Goal: Task Accomplishment & Management: Manage account settings

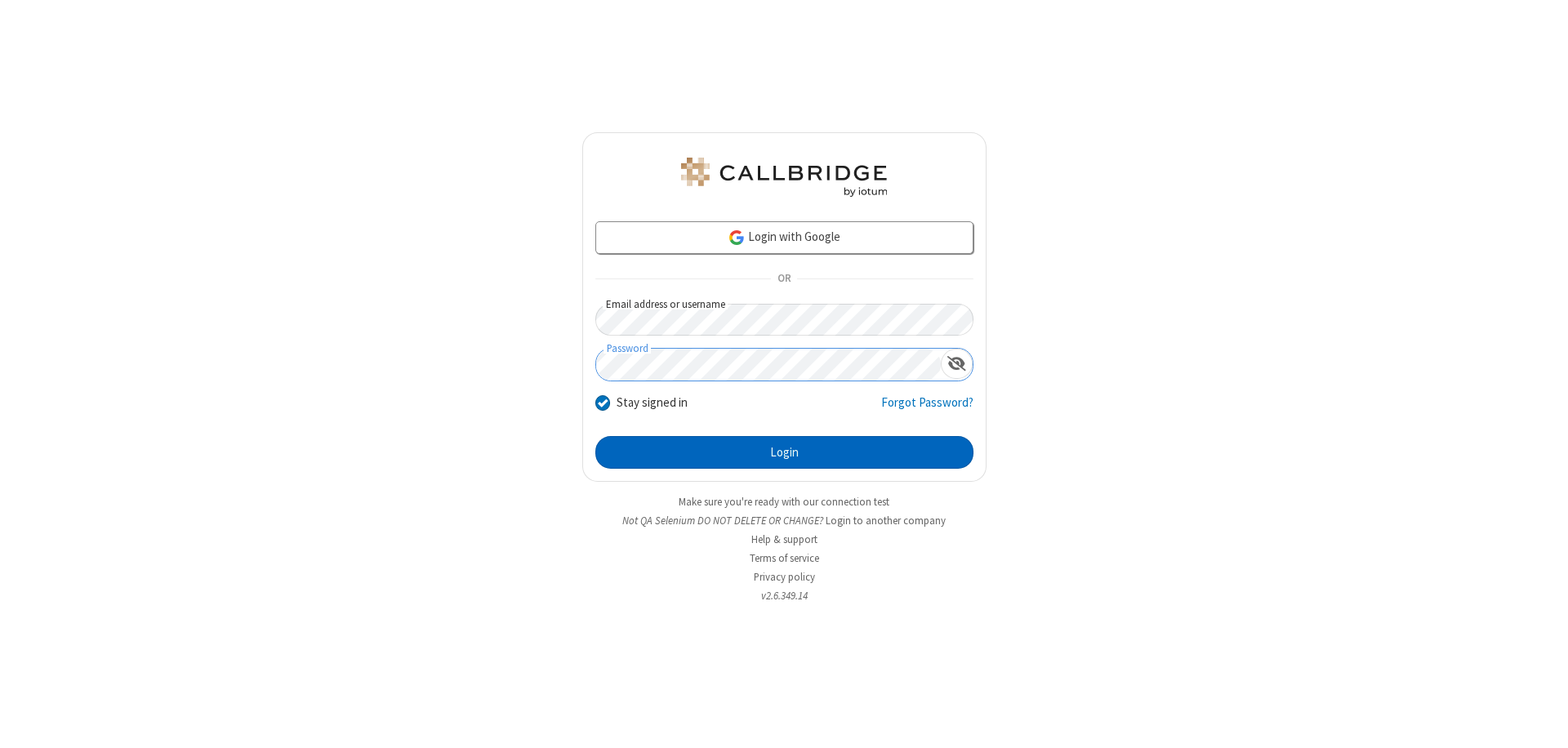
click at [784, 452] on button "Login" at bounding box center [784, 452] width 378 height 33
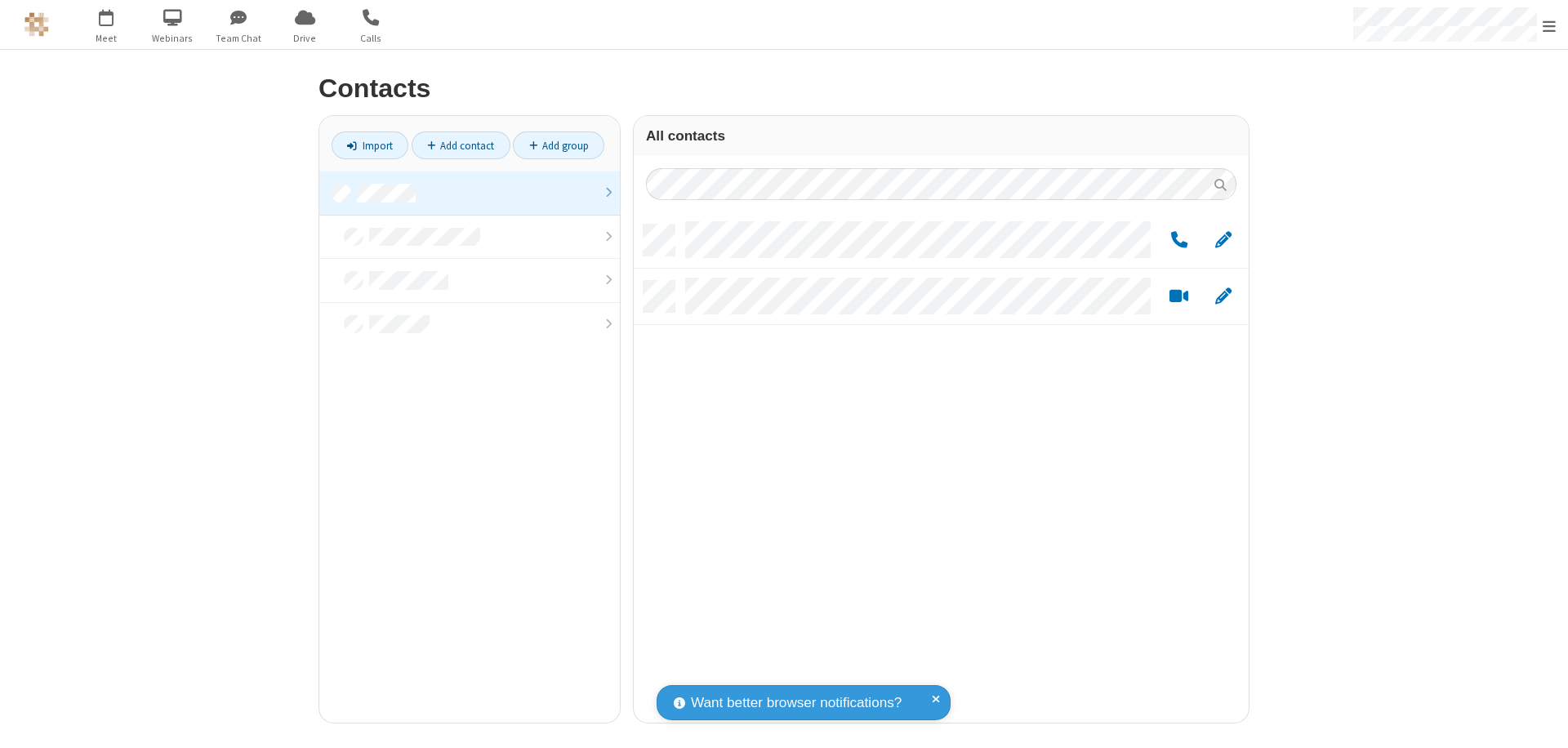
click at [469, 193] on link at bounding box center [469, 193] width 301 height 44
click at [1224, 239] on span "Edit" at bounding box center [1224, 240] width 16 height 21
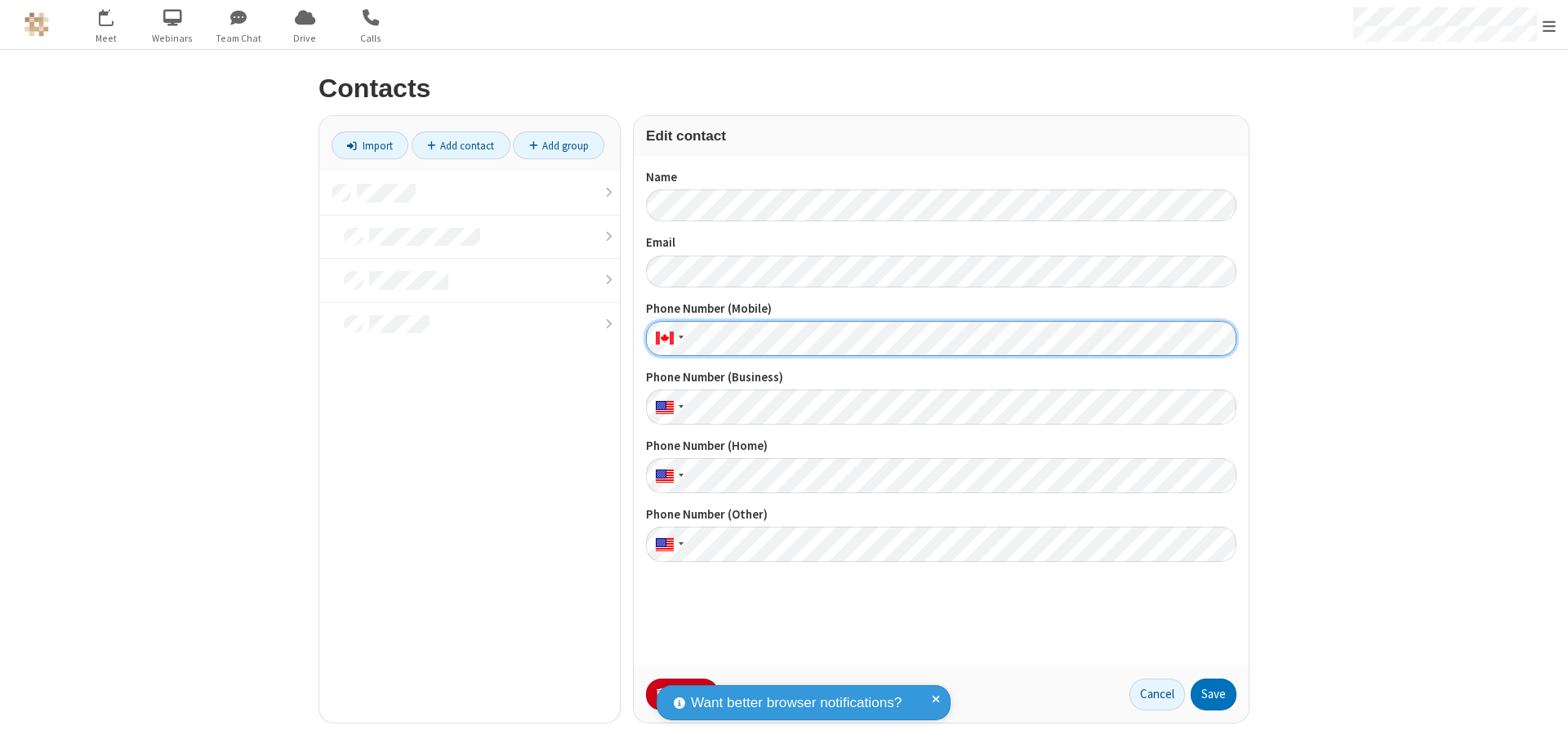
click at [1214, 695] on button "Save" at bounding box center [1213, 695] width 45 height 33
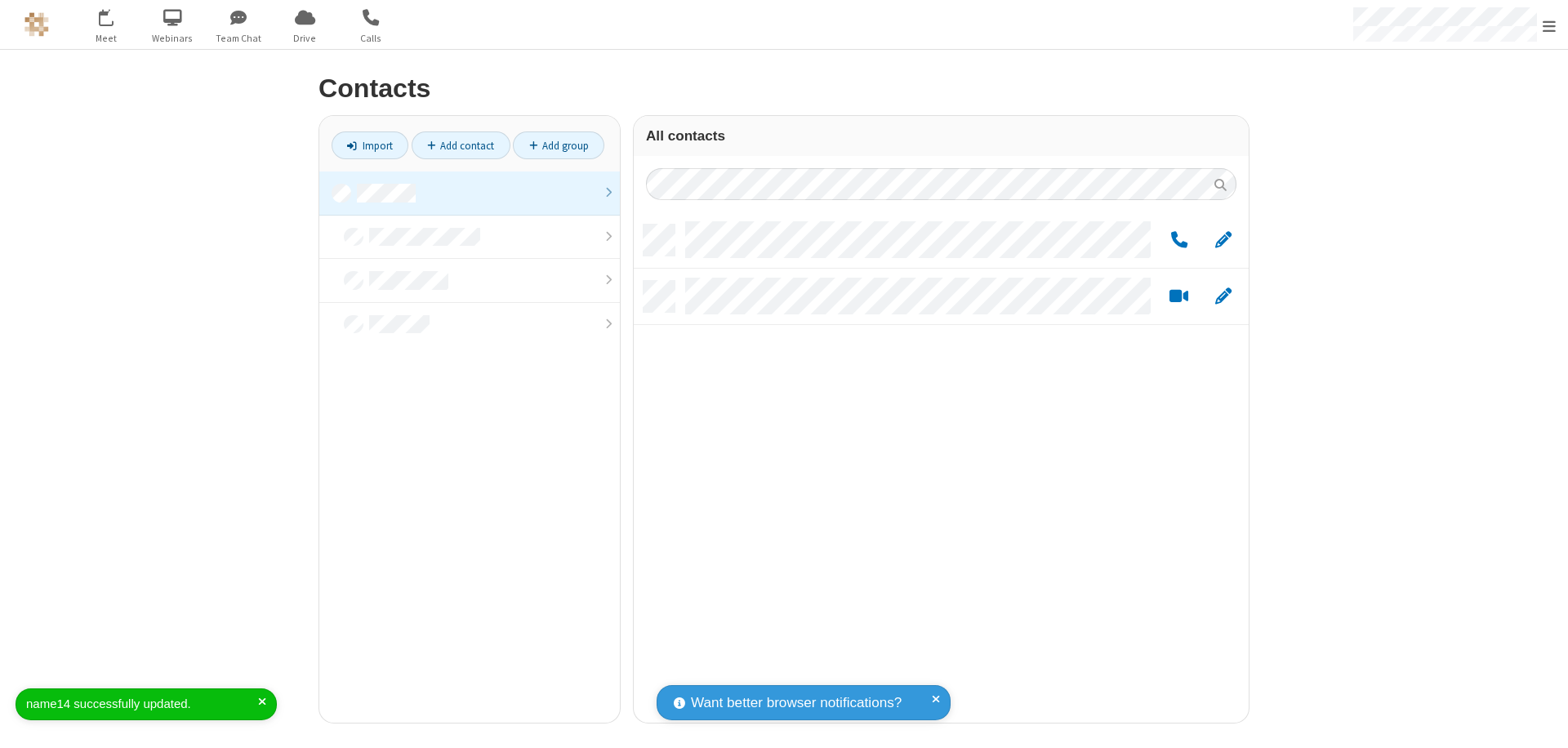
scroll to position [499, 603]
